Goal: Task Accomplishment & Management: Manage account settings

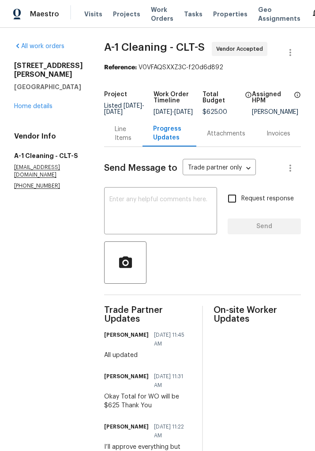
click at [121, 136] on div "Line Items" at bounding box center [123, 134] width 17 height 18
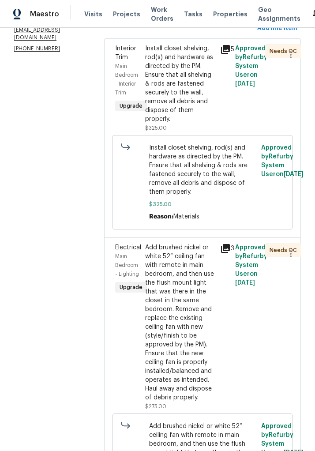
scroll to position [139, 0]
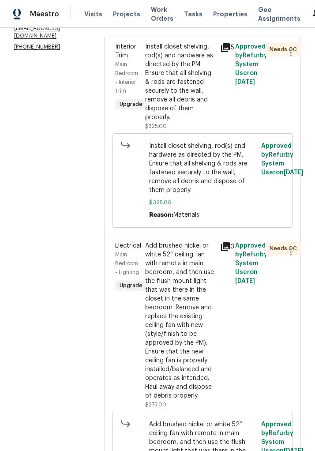
click at [257, 110] on div "Approved by Refurby System User on [DATE]" at bounding box center [248, 87] width 30 height 94
click at [175, 91] on div "Install closet shelving, rod(s) and hardware as directed by the PM. Ensure that…" at bounding box center [180, 81] width 70 height 79
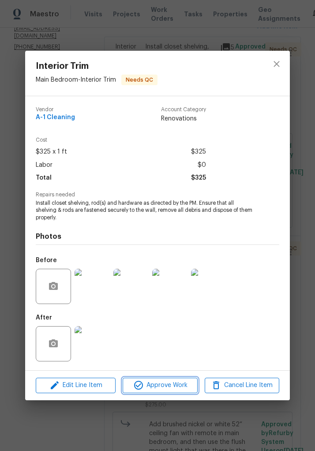
click at [178, 386] on span "Approve Work" at bounding box center [159, 385] width 69 height 11
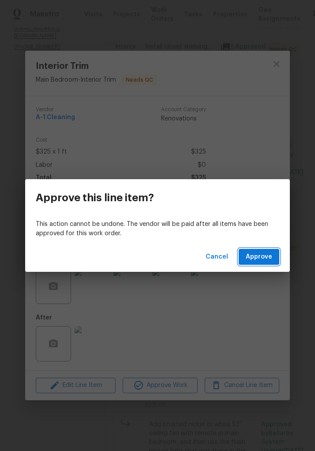
click at [253, 261] on span "Approve" at bounding box center [259, 257] width 26 height 11
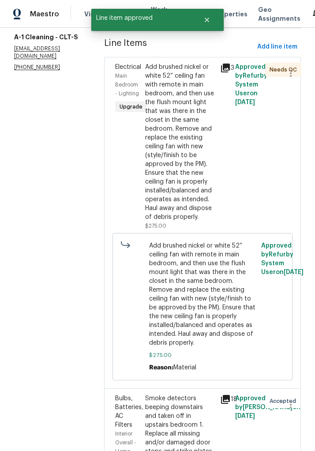
scroll to position [120, 0]
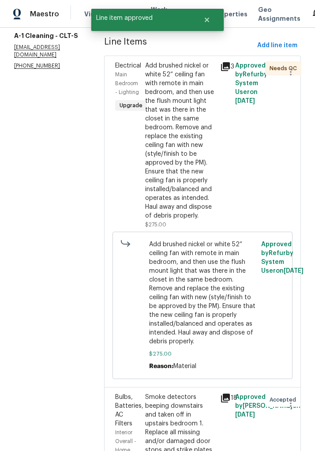
click at [210, 167] on div "Add brushed nickel or white 52” ceiling fan with remote in main bedroom, and th…" at bounding box center [180, 140] width 70 height 159
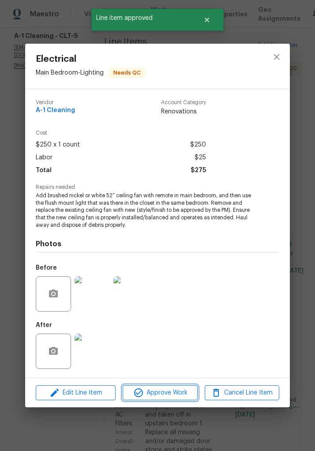
click at [180, 398] on span "Approve Work" at bounding box center [159, 393] width 69 height 11
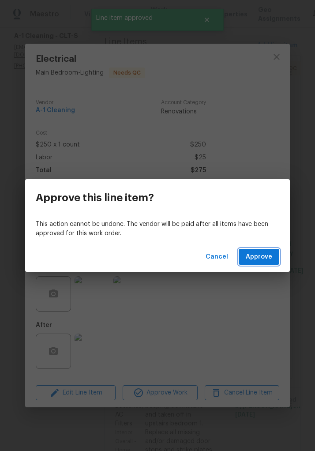
click at [258, 259] on span "Approve" at bounding box center [259, 257] width 26 height 11
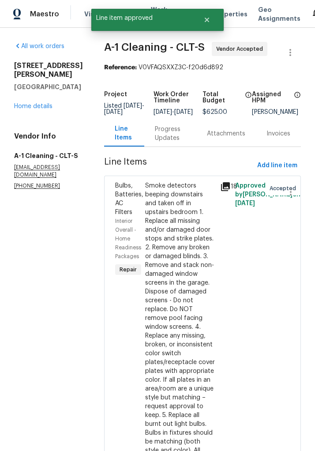
scroll to position [0, 0]
click at [33, 103] on link "Home details" at bounding box center [33, 106] width 38 height 6
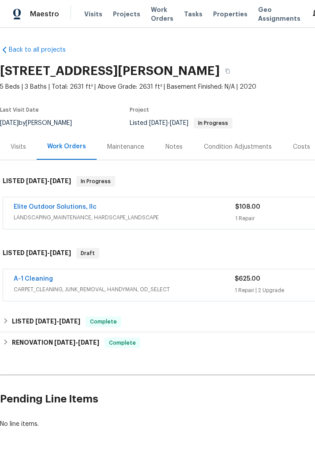
click at [35, 279] on link "A-1 Cleaning" at bounding box center [33, 279] width 39 height 6
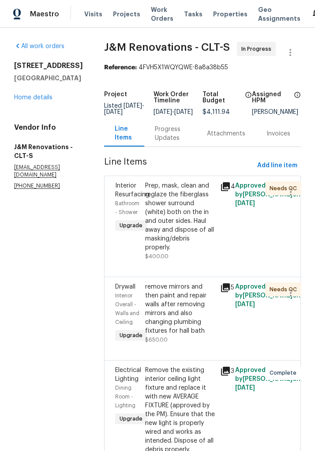
click at [33, 95] on link "Home details" at bounding box center [33, 98] width 38 height 6
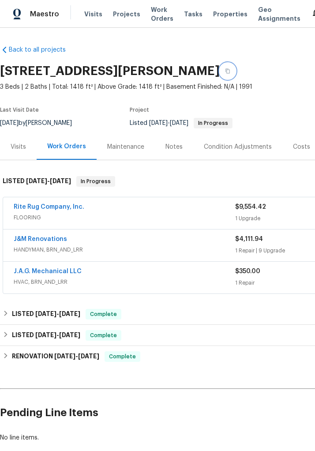
click at [236, 63] on button "button" at bounding box center [228, 71] width 16 height 16
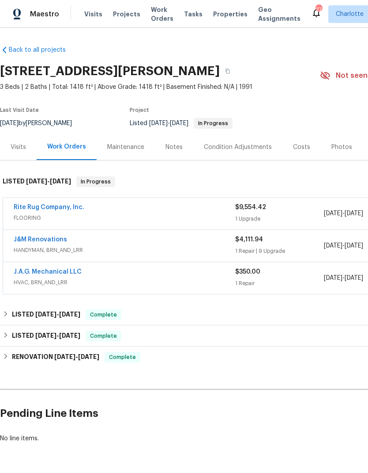
click at [89, 212] on div "Rite Rug Company, Inc." at bounding box center [125, 208] width 222 height 11
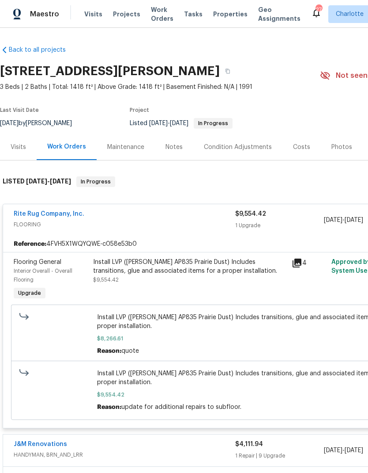
click at [193, 283] on div "Install LVP ([PERSON_NAME] AP835 Prairie Dust) Includes transitions, glue and a…" at bounding box center [189, 270] width 193 height 26
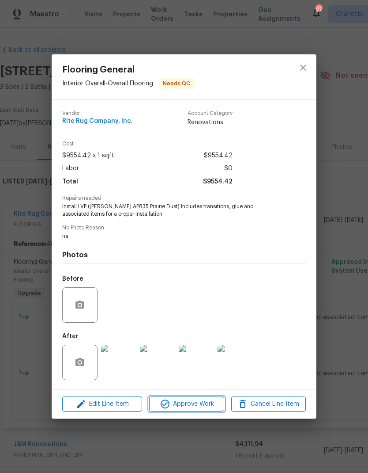
click at [212, 407] on span "Approve Work" at bounding box center [186, 403] width 69 height 11
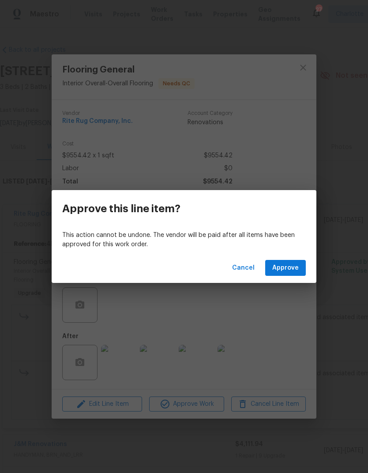
click at [296, 265] on span "Approve" at bounding box center [285, 267] width 26 height 11
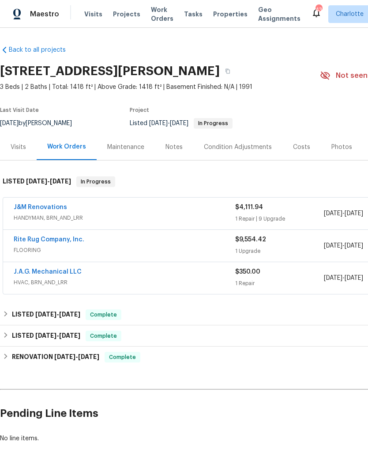
click at [112, 212] on div "J&M Renovations" at bounding box center [125, 208] width 222 height 11
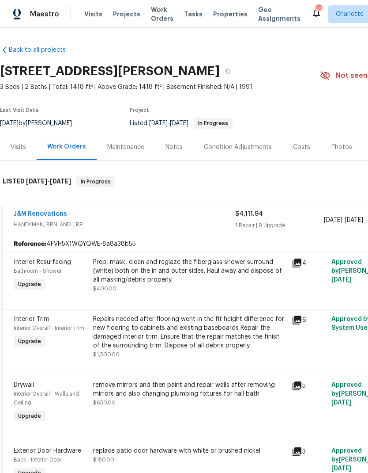
click at [198, 291] on div "Prep, mask, clean and reglaze the fiberglass shower surround (white) both on th…" at bounding box center [189, 274] width 193 height 35
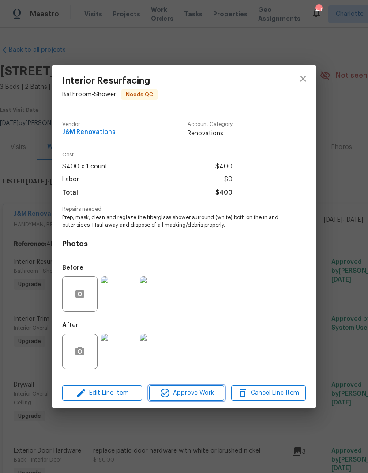
click at [207, 393] on span "Approve Work" at bounding box center [186, 392] width 69 height 11
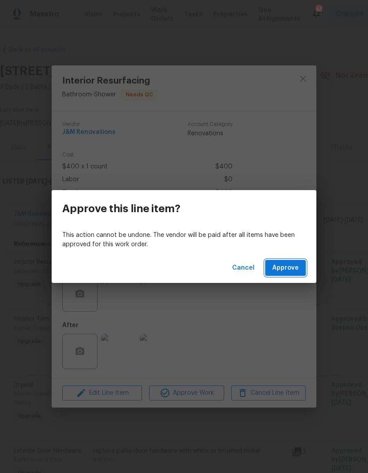
click at [295, 270] on span "Approve" at bounding box center [285, 267] width 26 height 11
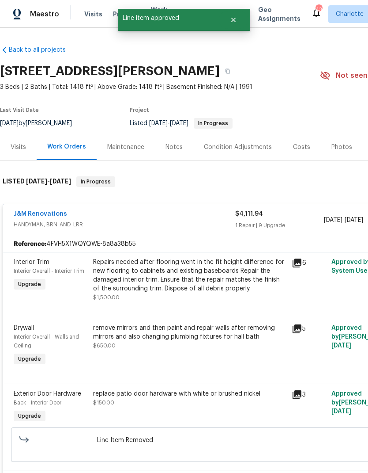
click at [181, 278] on div "Repairs needed after flooring went in the fit height difference for new floorin…" at bounding box center [189, 274] width 193 height 35
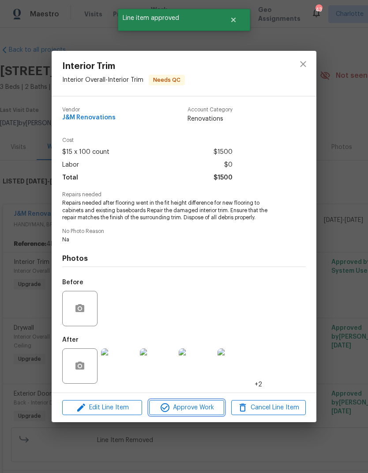
click at [205, 407] on span "Approve Work" at bounding box center [186, 407] width 69 height 11
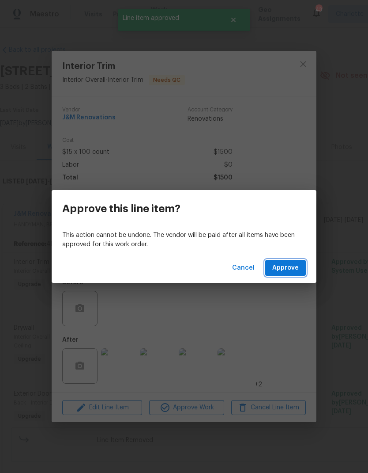
click at [292, 263] on span "Approve" at bounding box center [285, 267] width 26 height 11
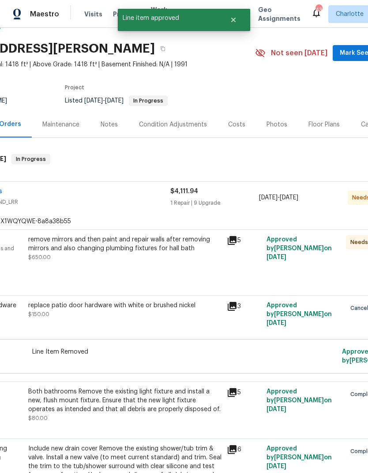
scroll to position [25, 64]
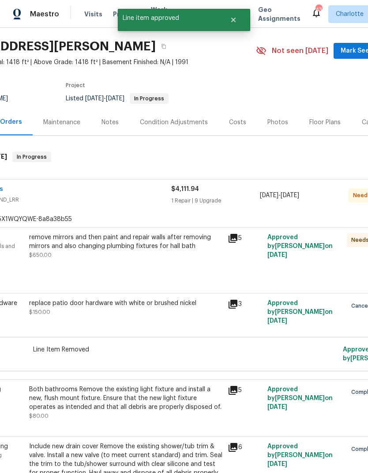
click at [122, 276] on div "remove mirrors and then paint and repair walls after removing mirrors and also …" at bounding box center [125, 254] width 199 height 49
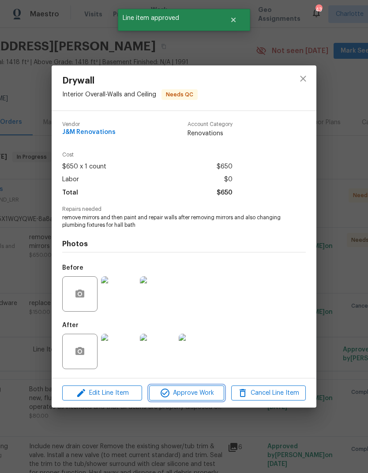
click at [190, 393] on span "Approve Work" at bounding box center [186, 392] width 69 height 11
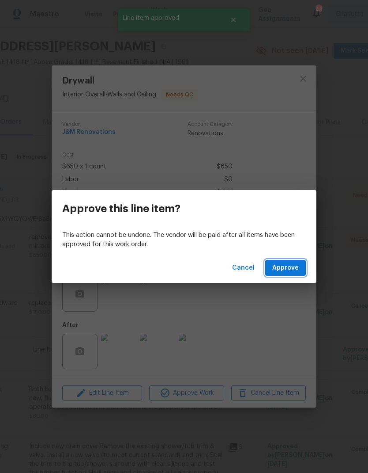
click at [287, 269] on span "Approve" at bounding box center [285, 267] width 26 height 11
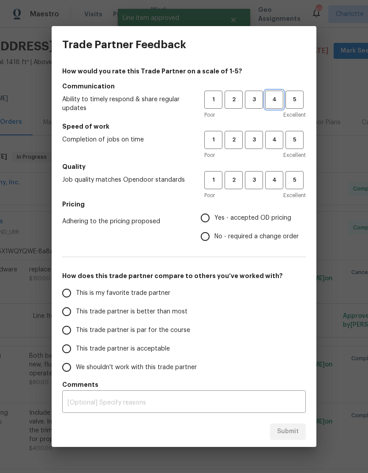
click at [272, 98] on span "4" at bounding box center [274, 100] width 16 height 10
click at [273, 140] on span "4" at bounding box center [274, 140] width 16 height 10
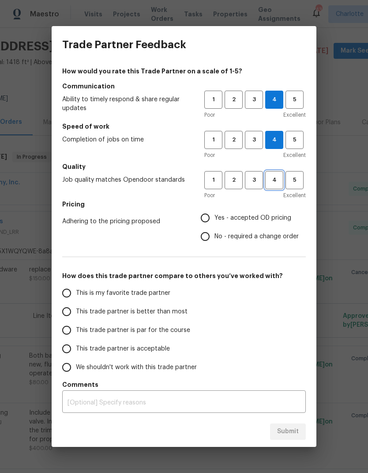
click at [277, 182] on span "4" at bounding box center [274, 180] width 16 height 10
click at [209, 218] on input "Yes - accepted OD pricing" at bounding box center [205, 217] width 19 height 19
radio input "true"
click at [145, 292] on span "This is my favorite trade partner" at bounding box center [123, 292] width 95 height 9
click at [76, 292] on input "This is my favorite trade partner" at bounding box center [66, 293] width 19 height 19
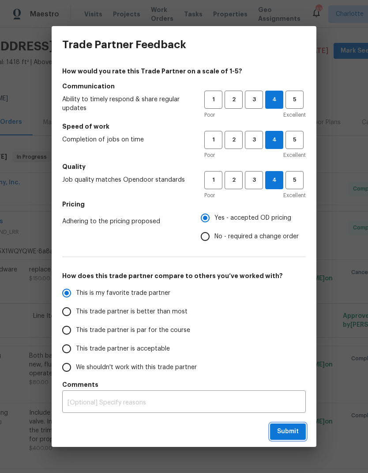
click at [286, 439] on button "Submit" at bounding box center [288, 431] width 36 height 16
radio input "true"
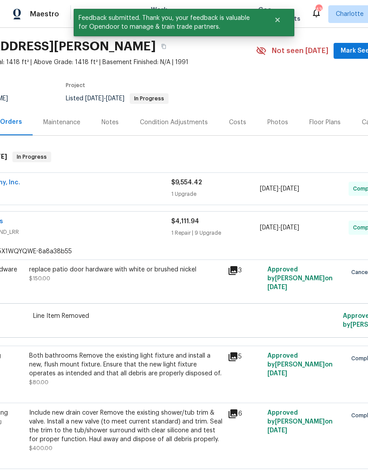
click at [167, 233] on span "HANDYMAN, BRN_AND_LRR" at bounding box center [61, 231] width 222 height 9
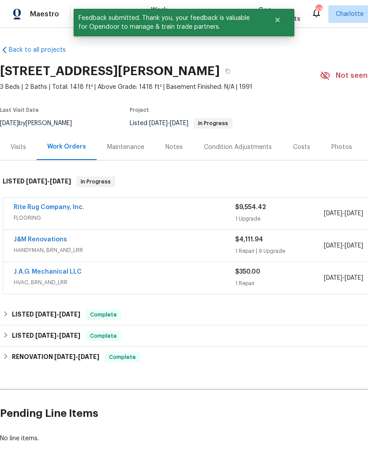
scroll to position [0, 0]
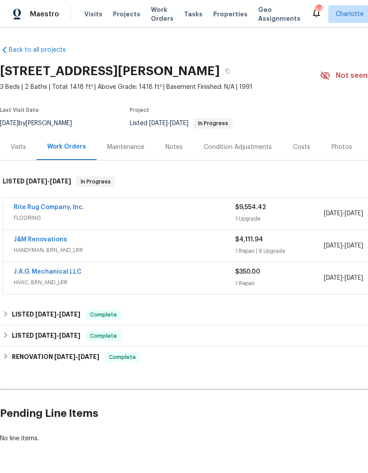
click at [85, 15] on span "Visits" at bounding box center [93, 14] width 18 height 9
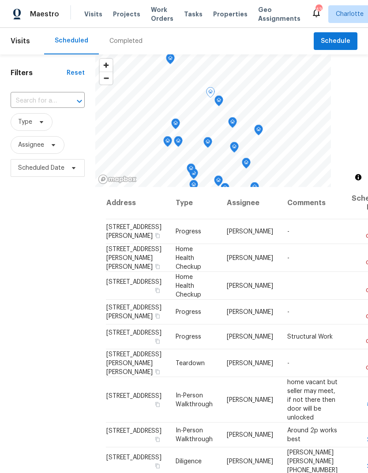
click at [0, 0] on icon at bounding box center [0, 0] width 0 height 0
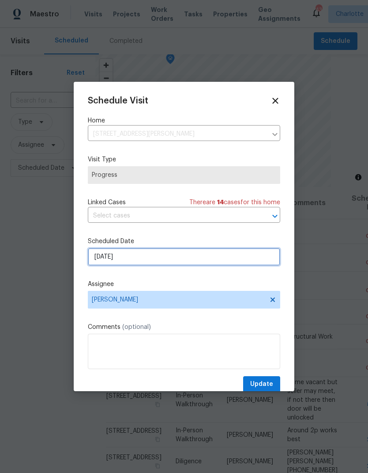
click at [207, 261] on input "9/12/2025" at bounding box center [184, 257] width 193 height 18
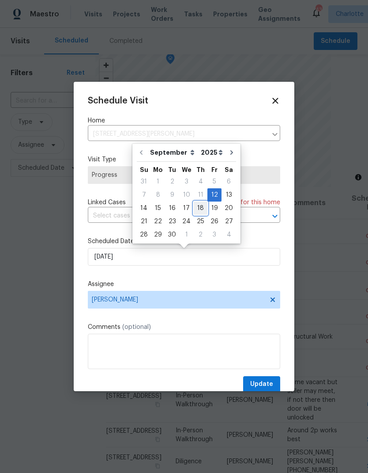
click at [196, 207] on div "18" at bounding box center [201, 208] width 14 height 12
type input "9/18/2025"
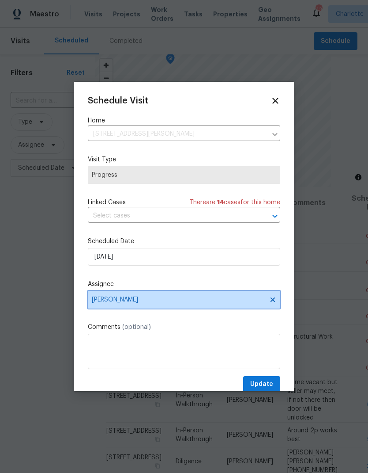
click at [274, 296] on span "[PERSON_NAME]" at bounding box center [184, 300] width 193 height 18
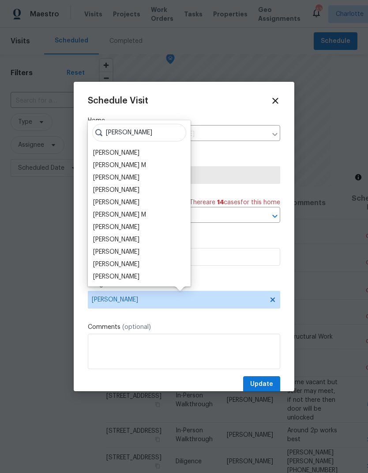
type input "Dan"
click at [130, 277] on div "Dan Baquero" at bounding box center [116, 276] width 46 height 9
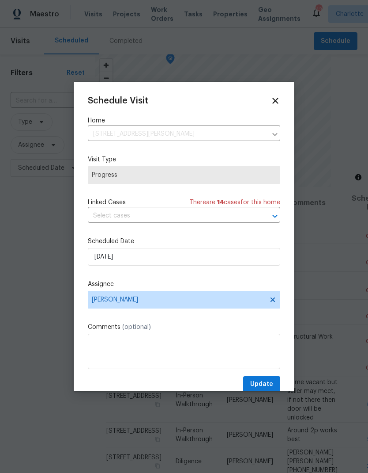
click at [238, 321] on div "Schedule Visit Home 17931 Kings Point Dr Apt G, Cornelius, NC 28031 ​ Visit Typ…" at bounding box center [184, 244] width 193 height 296
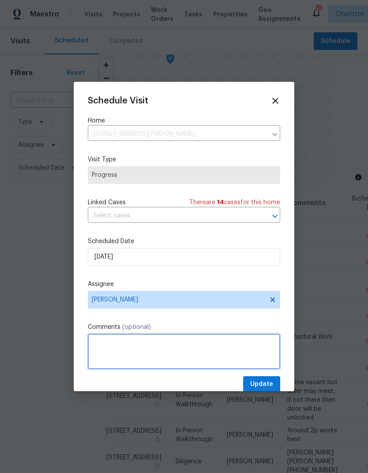
click at [222, 351] on textarea at bounding box center [184, 350] width 193 height 35
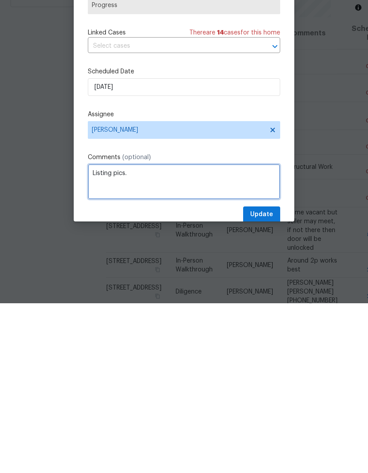
type textarea "Listing pics."
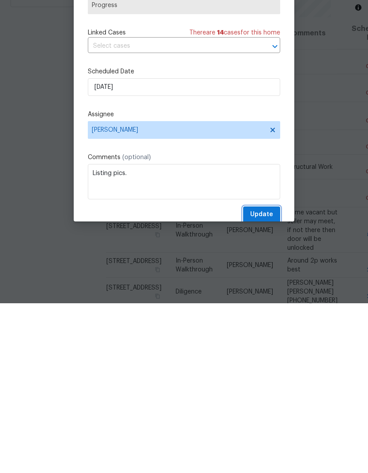
click at [267, 378] on span "Update" at bounding box center [261, 383] width 23 height 11
